Goal: Information Seeking & Learning: Learn about a topic

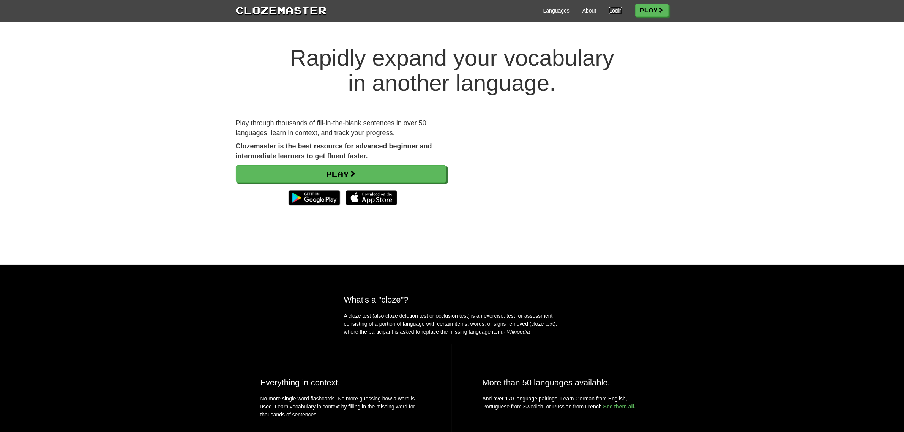
click at [615, 8] on link "Login" at bounding box center [615, 11] width 13 height 8
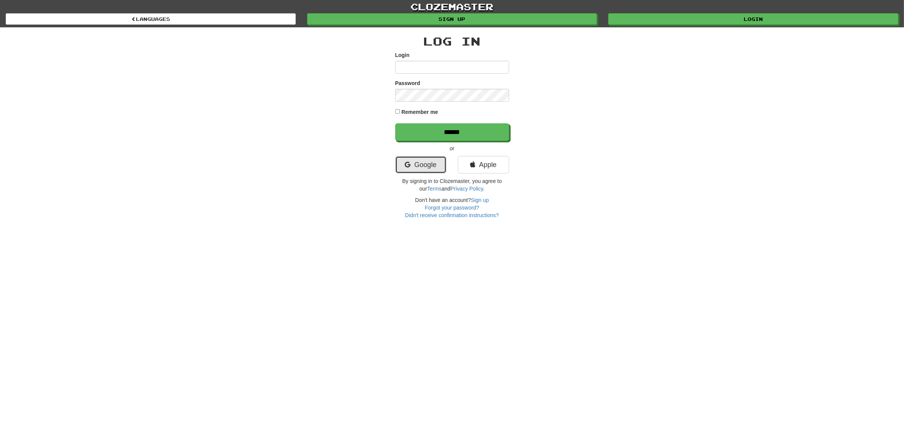
click at [441, 165] on link "Google" at bounding box center [420, 164] width 51 height 17
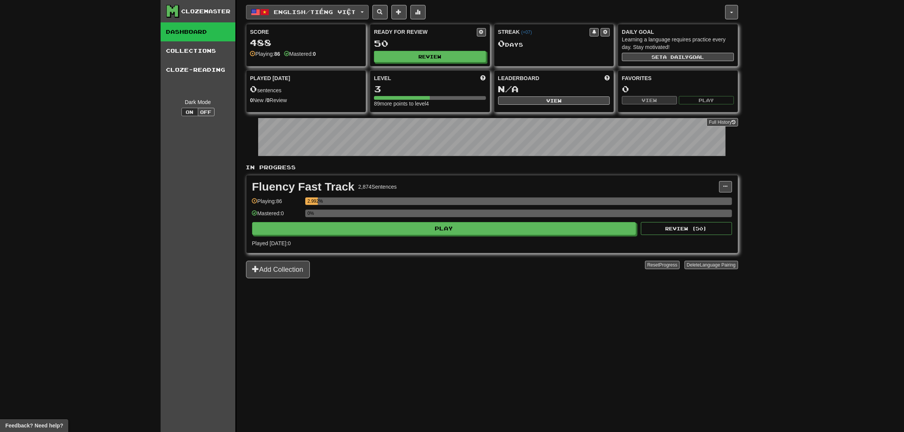
click at [296, 10] on span "English / Tiếng Việt" at bounding box center [315, 12] width 82 height 6
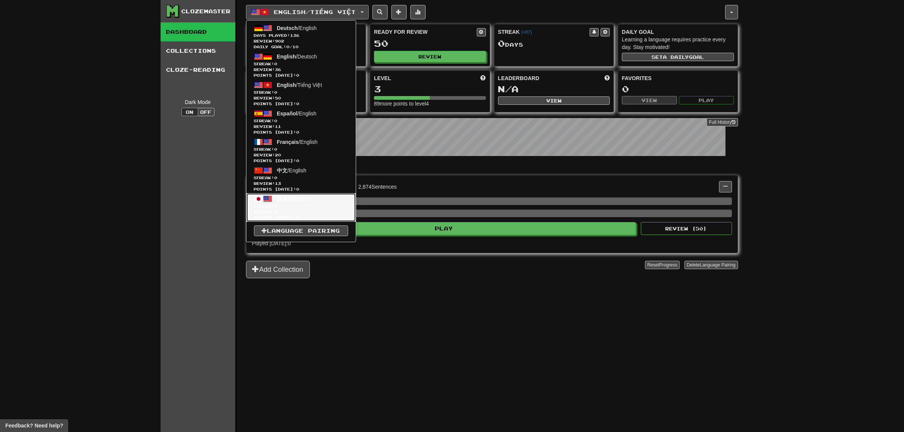
click at [289, 211] on span "Review: 3" at bounding box center [301, 212] width 94 height 6
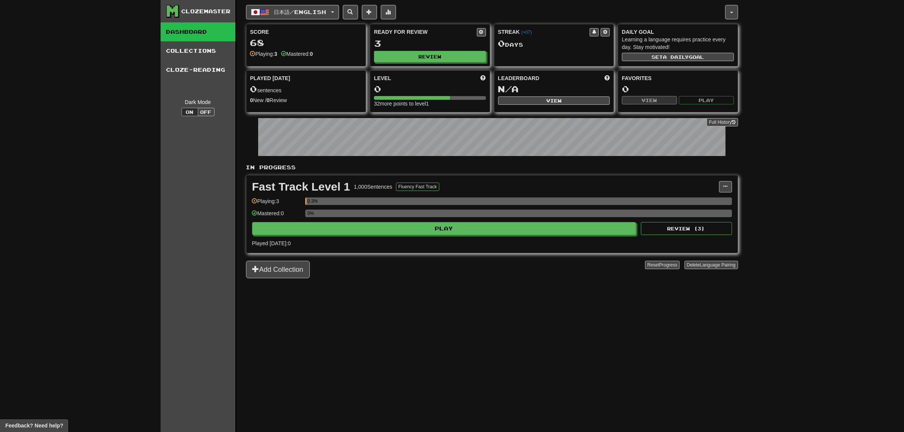
click at [729, 181] on div "Fast Track Level 1 1,000 Sentences Fluency Fast Track Manage Sentences Unpin fr…" at bounding box center [491, 213] width 491 height 77
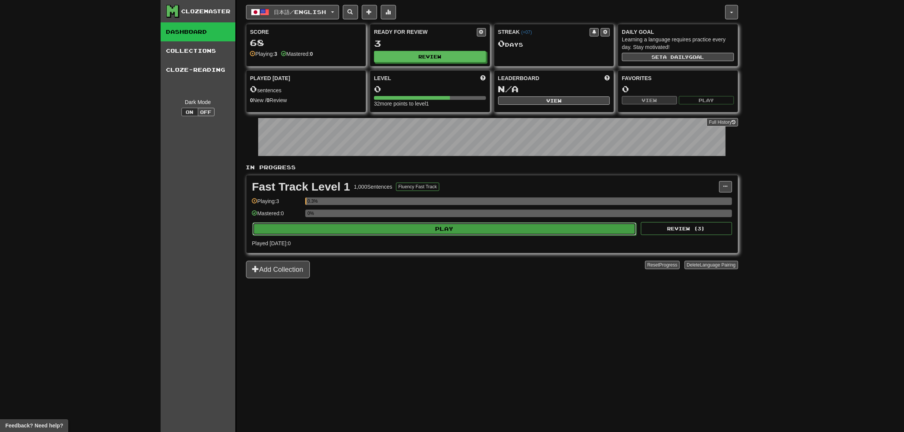
click at [557, 235] on button "Play" at bounding box center [444, 228] width 384 height 13
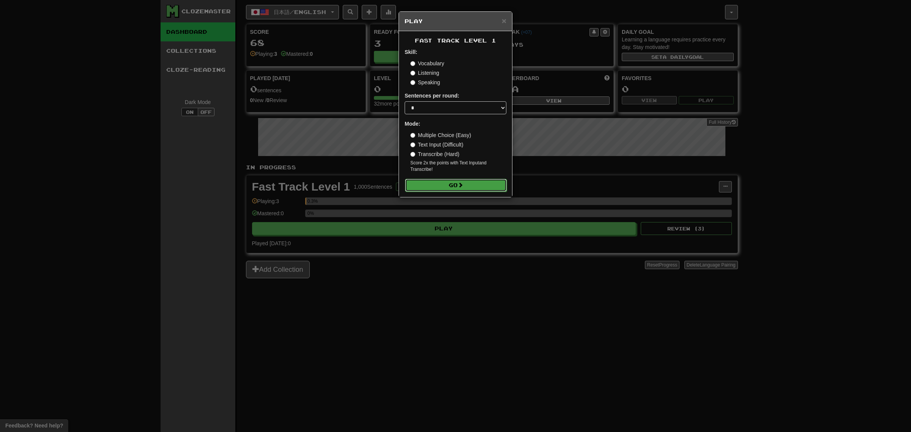
click at [454, 183] on button "Go" at bounding box center [456, 185] width 102 height 13
drag, startPoint x: 463, startPoint y: 185, endPoint x: 462, endPoint y: 281, distance: 96.0
click at [462, 281] on div "× Play Fast Track Level 1 Skill: Vocabulary Listening Speaking Sentences per ro…" at bounding box center [455, 216] width 911 height 432
drag, startPoint x: 462, startPoint y: 280, endPoint x: 460, endPoint y: 276, distance: 4.4
click at [462, 280] on div "× Play Fast Track Level 1 Skill: Vocabulary Listening Speaking Sentences per ro…" at bounding box center [455, 216] width 911 height 432
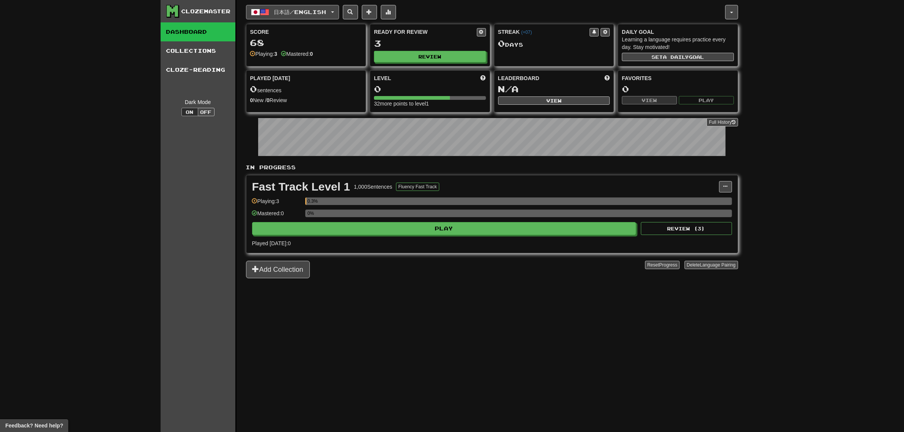
click at [300, 11] on span "日本語 / English" at bounding box center [300, 12] width 52 height 6
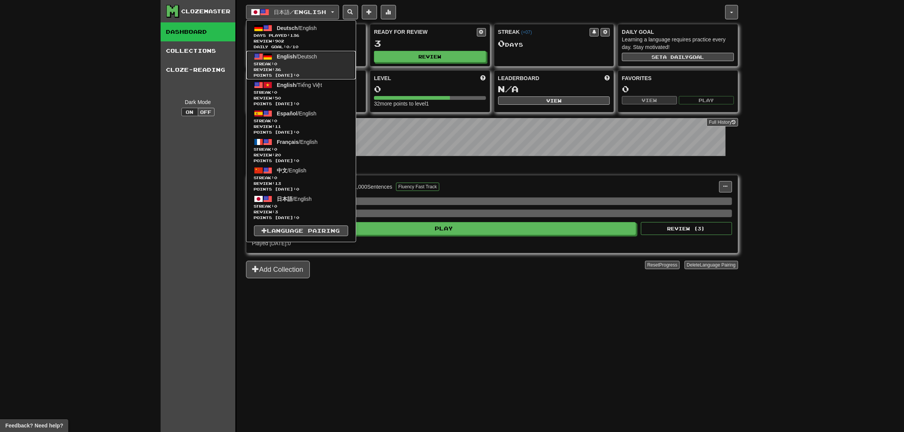
click at [293, 67] on span "Review: 36" at bounding box center [301, 70] width 94 height 6
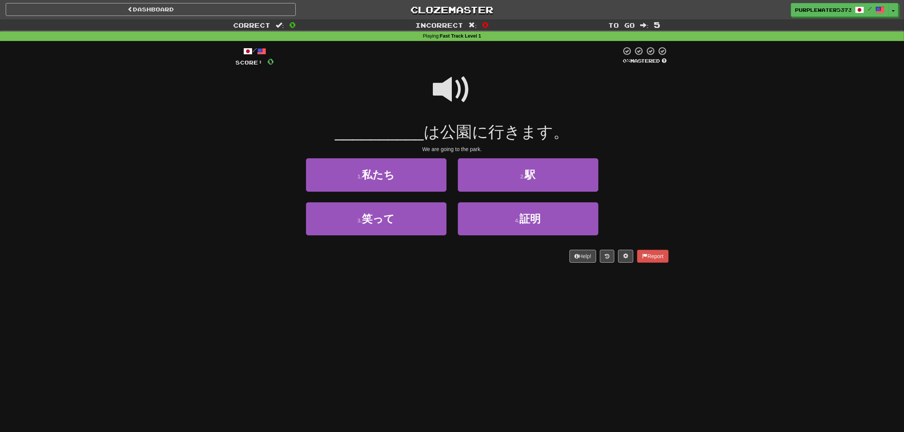
drag, startPoint x: 440, startPoint y: 86, endPoint x: 543, endPoint y: 93, distance: 103.1
click at [521, 94] on div at bounding box center [452, 95] width 433 height 54
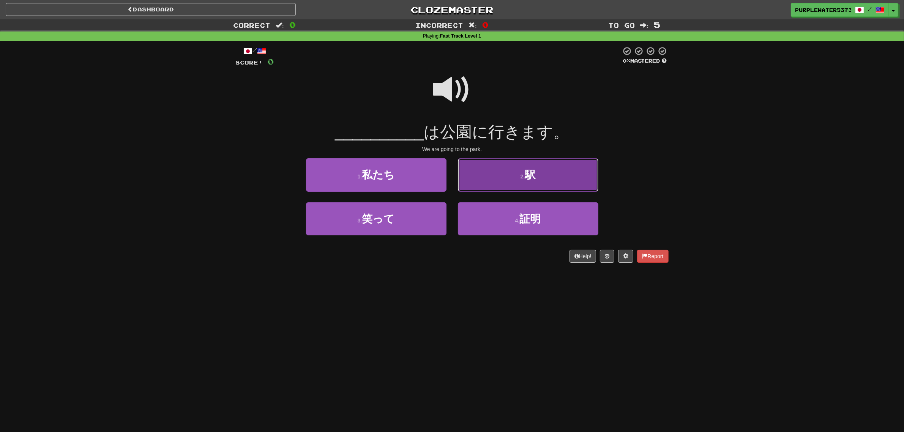
click at [542, 162] on button "2 . 駅" at bounding box center [528, 174] width 140 height 33
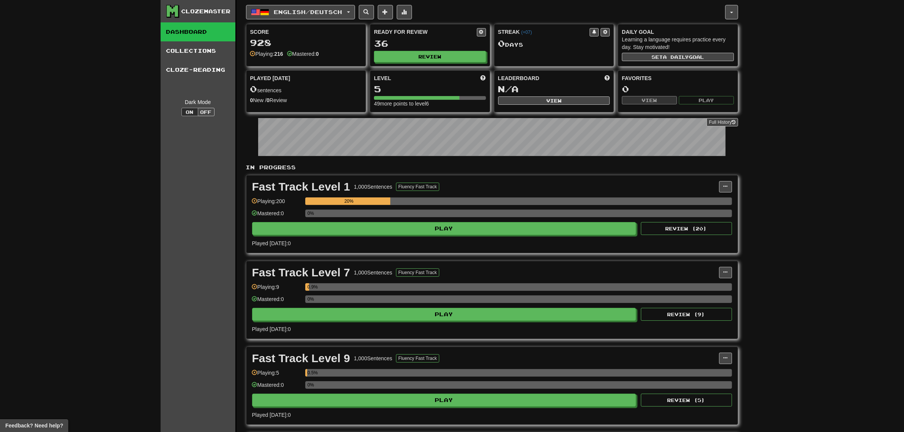
scroll to position [237, 0]
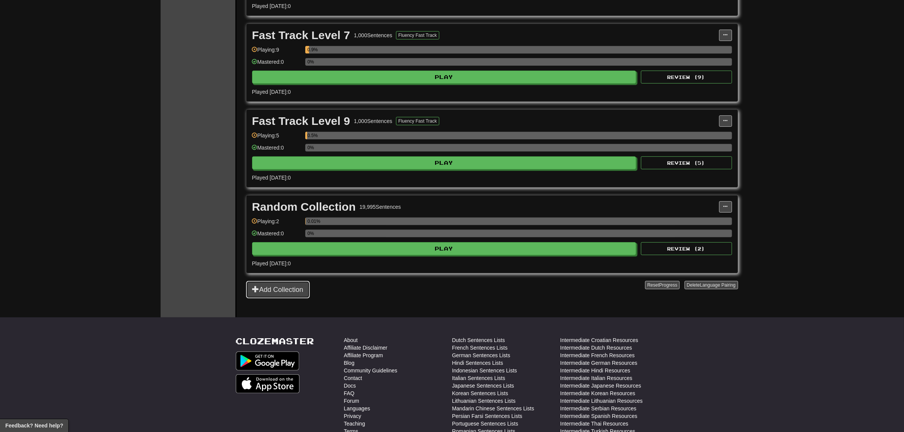
click at [291, 290] on button "Add Collection" at bounding box center [278, 289] width 64 height 17
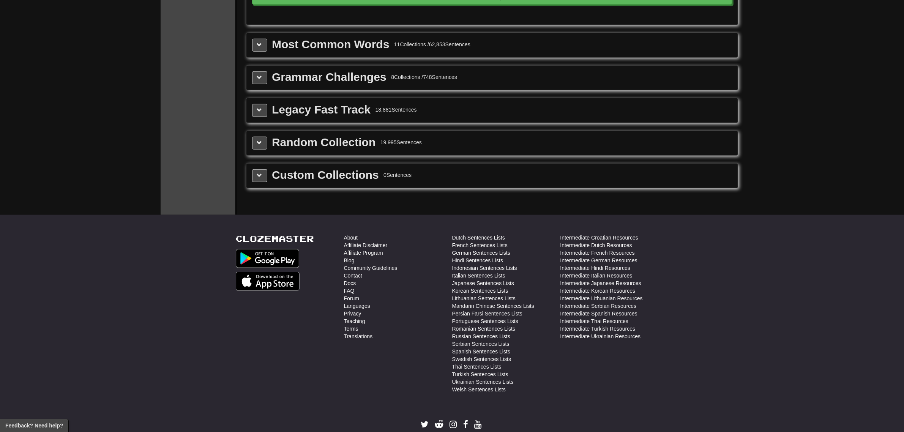
scroll to position [643, 0]
